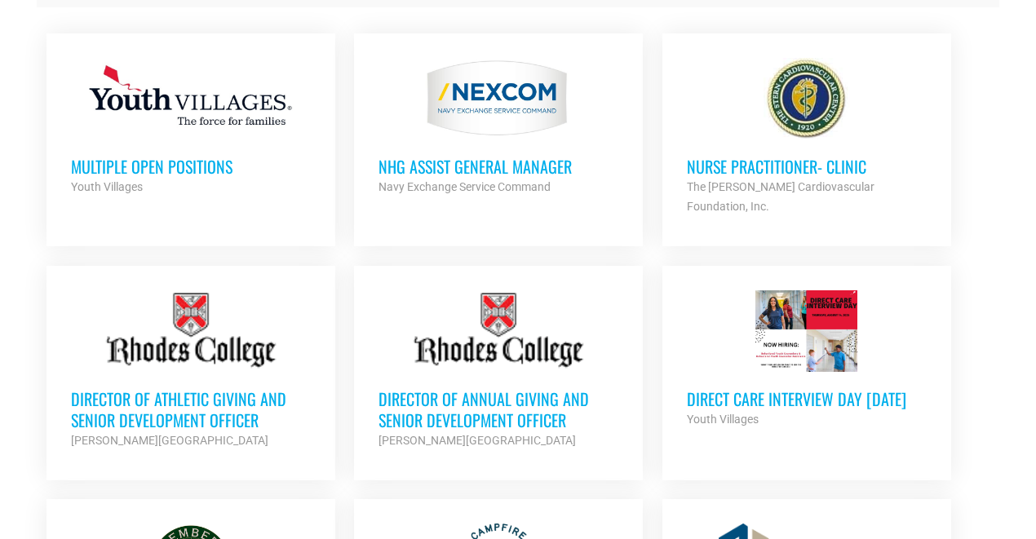
scroll to position [713, 0]
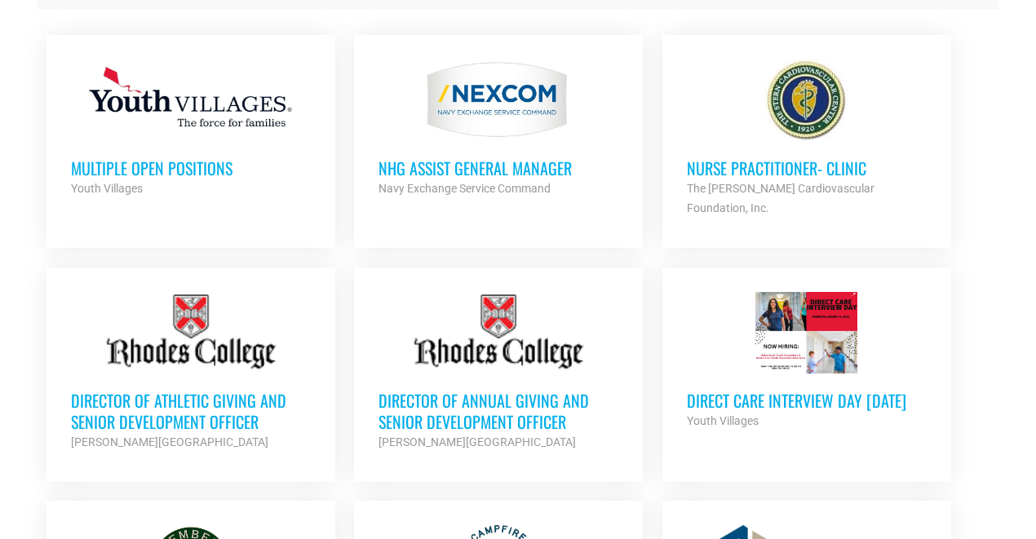
click at [530, 164] on h3 "NHG ASSIST GENERAL MANAGER" at bounding box center [499, 167] width 240 height 21
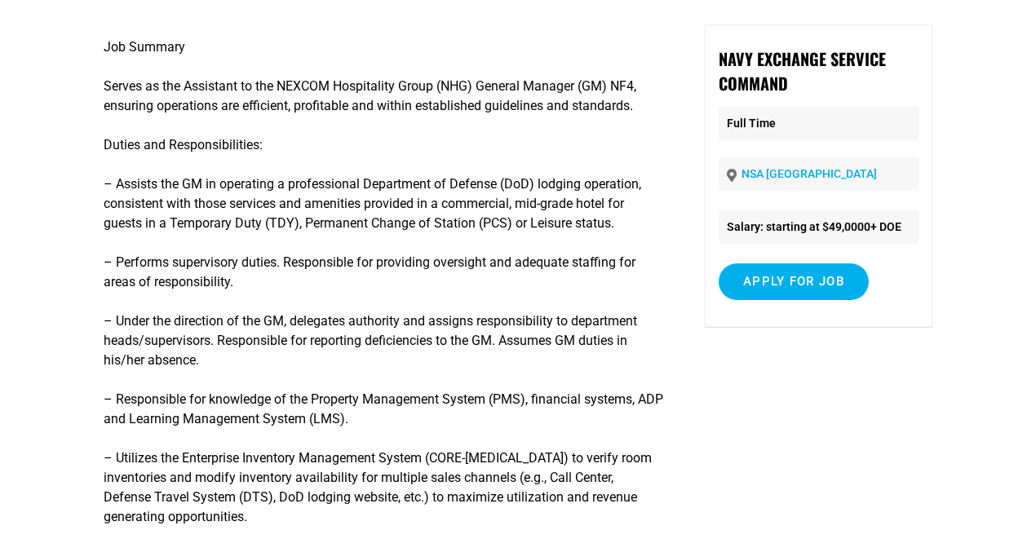
scroll to position [153, 0]
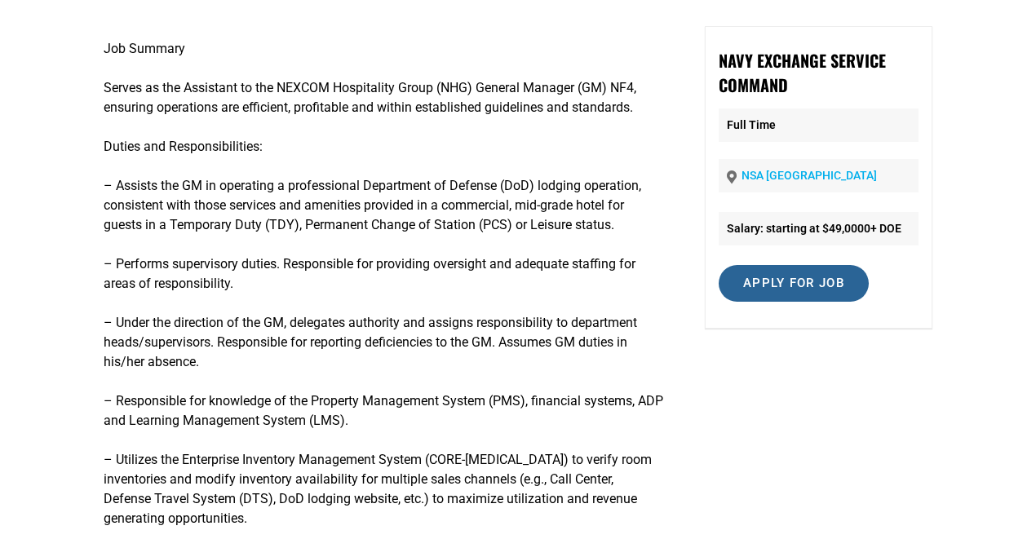
click at [805, 302] on input "Apply for job" at bounding box center [794, 283] width 150 height 37
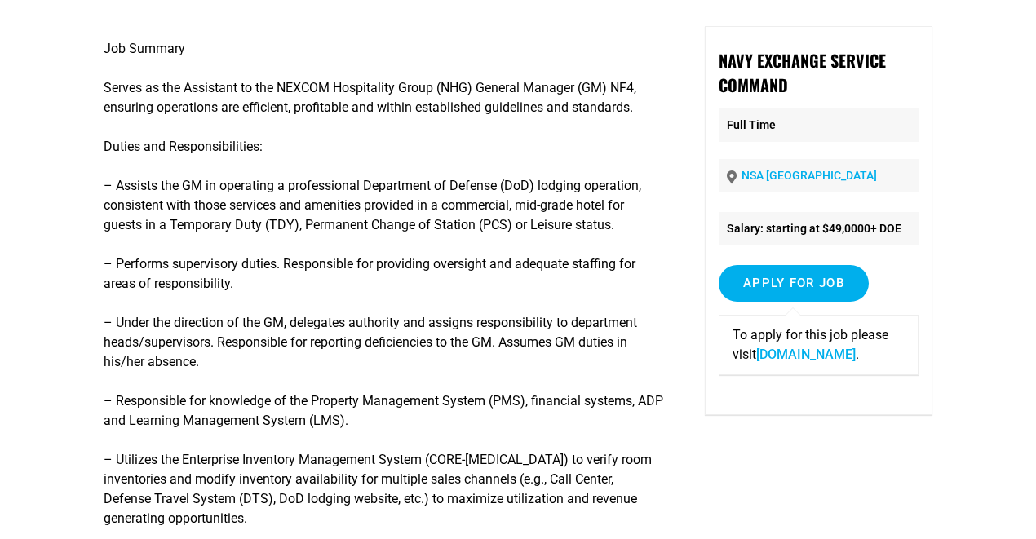
click at [772, 365] on p "To apply for this job please visit www.mynavyexchange.com ." at bounding box center [819, 344] width 172 height 39
click at [771, 362] on link "www.mynavyexchange.com" at bounding box center [806, 354] width 100 height 15
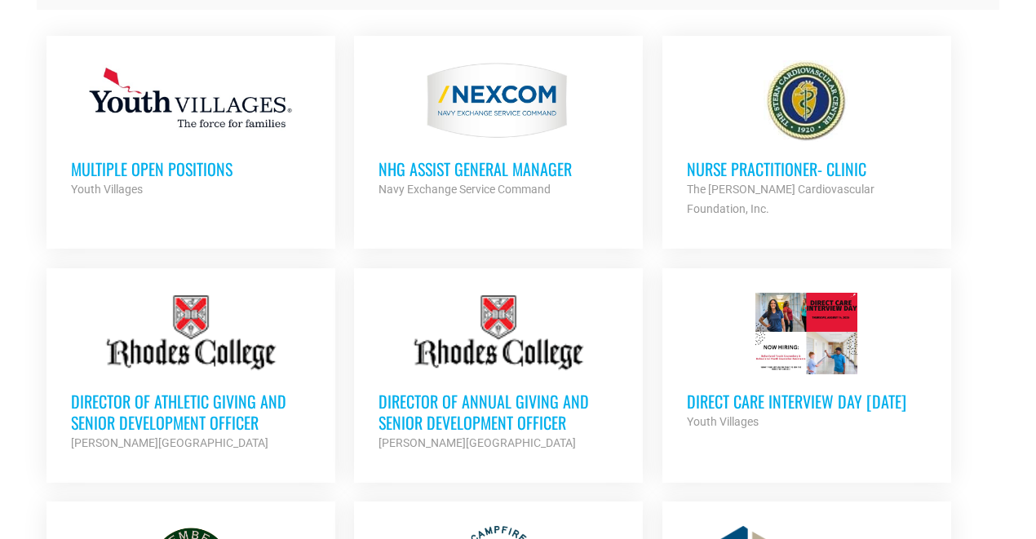
scroll to position [713, 0]
click at [113, 162] on h3 "Multiple Open Positions" at bounding box center [191, 167] width 240 height 21
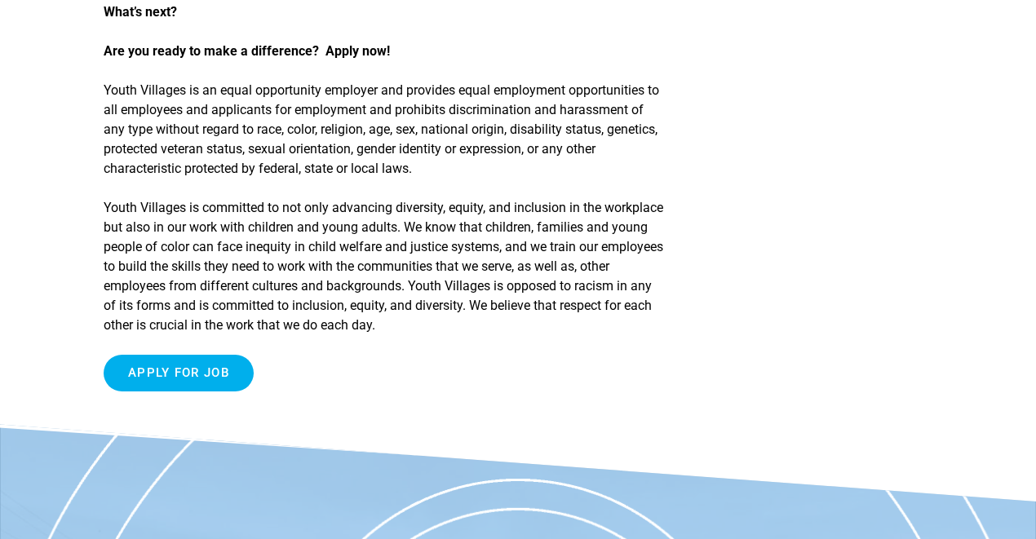
scroll to position [1234, 0]
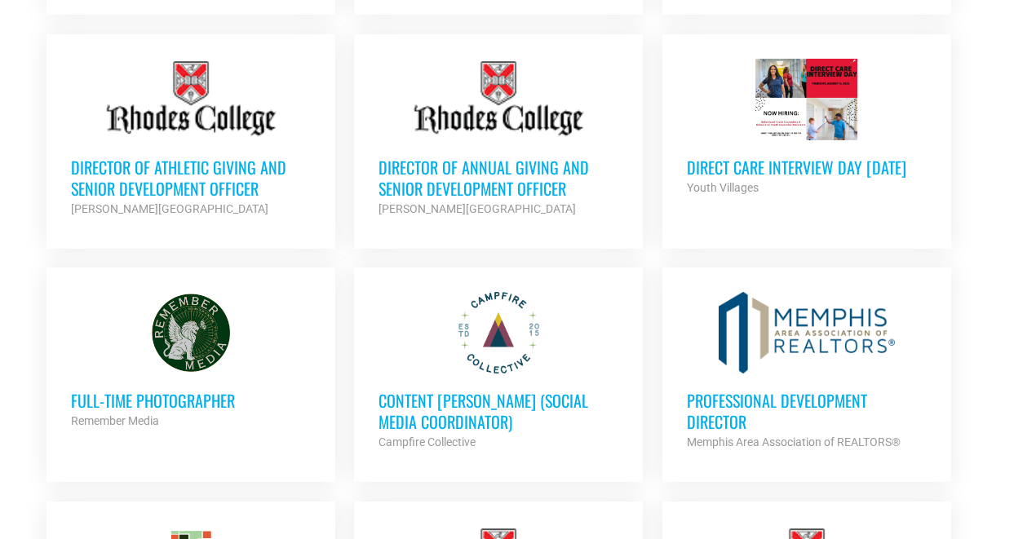
scroll to position [977, 0]
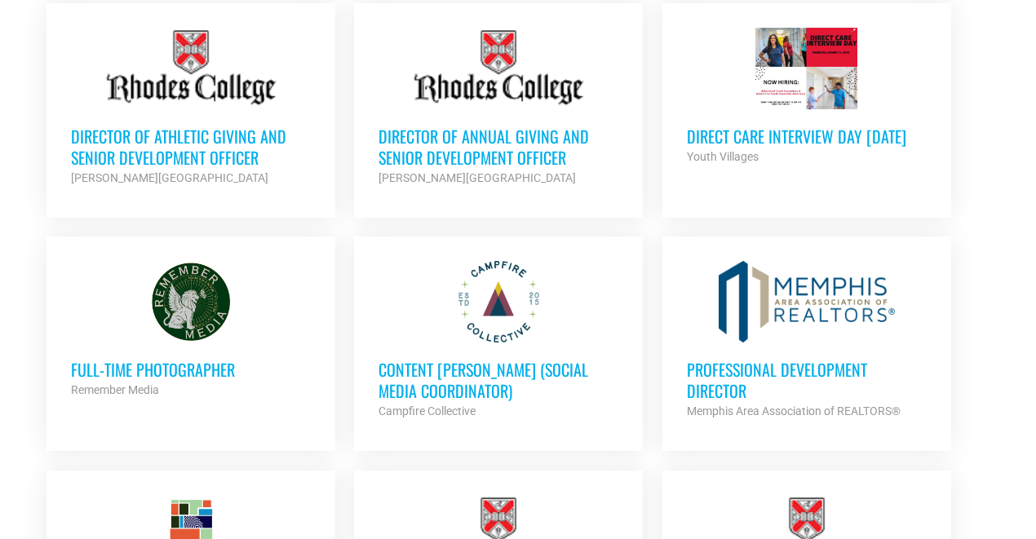
click at [721, 133] on h3 "Direct Care Interview Day [DATE]" at bounding box center [807, 136] width 240 height 21
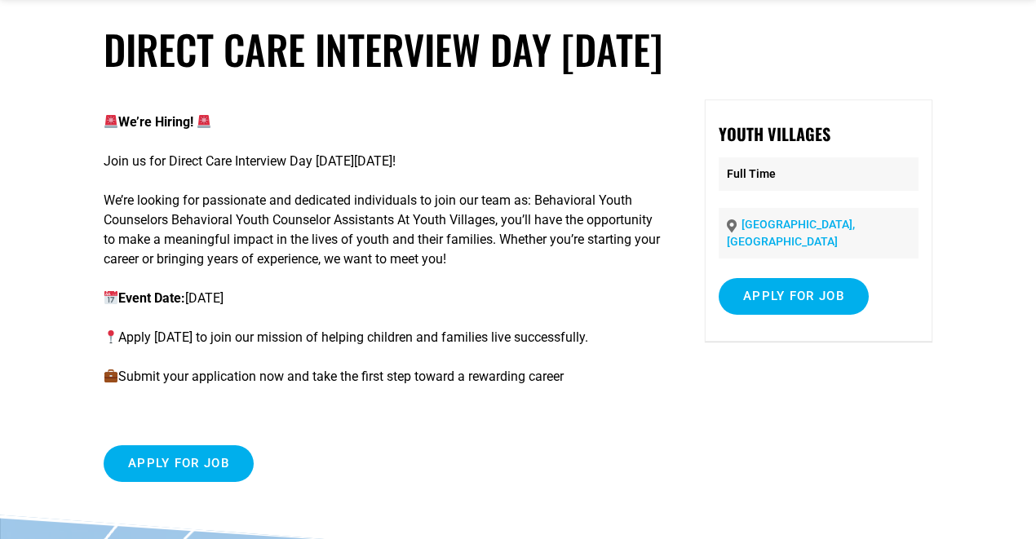
scroll to position [80, 0]
